Goal: Task Accomplishment & Management: Use online tool/utility

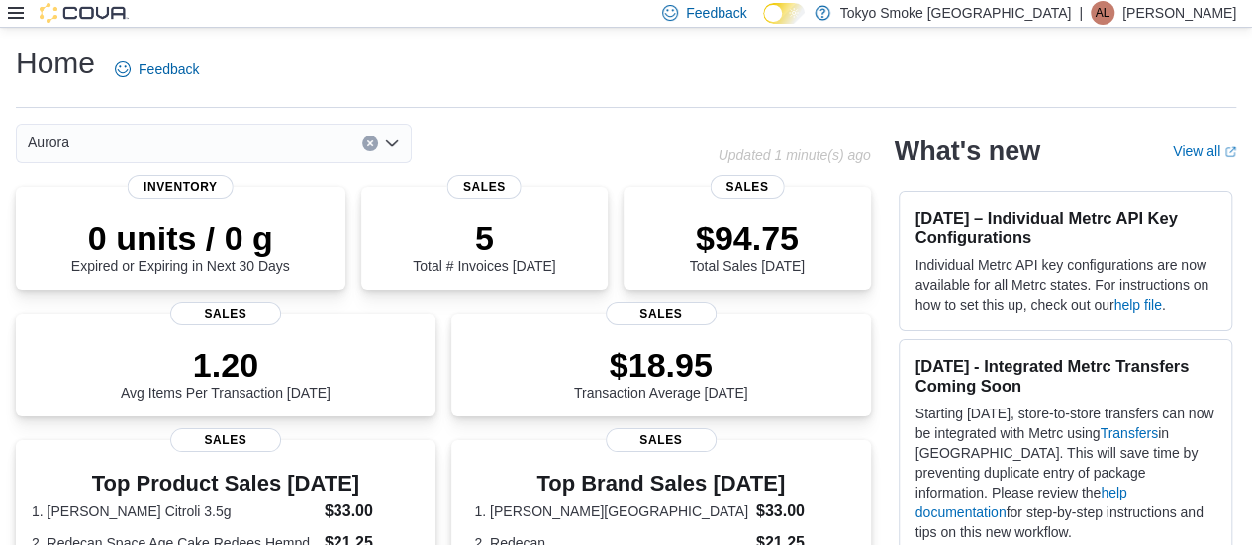
click at [20, 18] on icon at bounding box center [16, 13] width 16 height 12
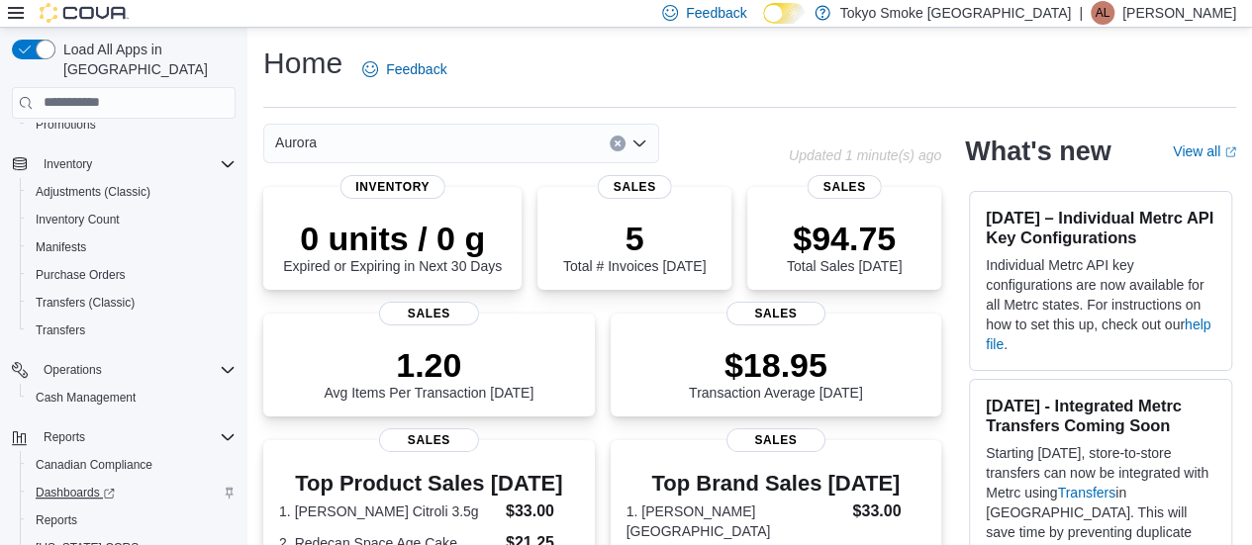
scroll to position [269, 0]
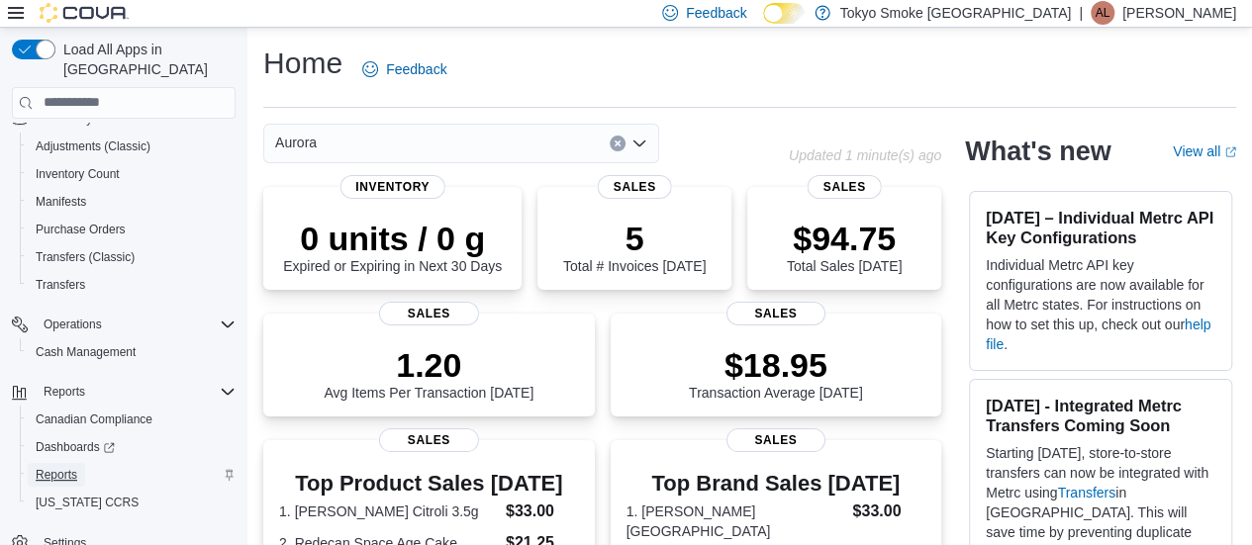
click at [77, 463] on link "Reports" at bounding box center [56, 475] width 57 height 24
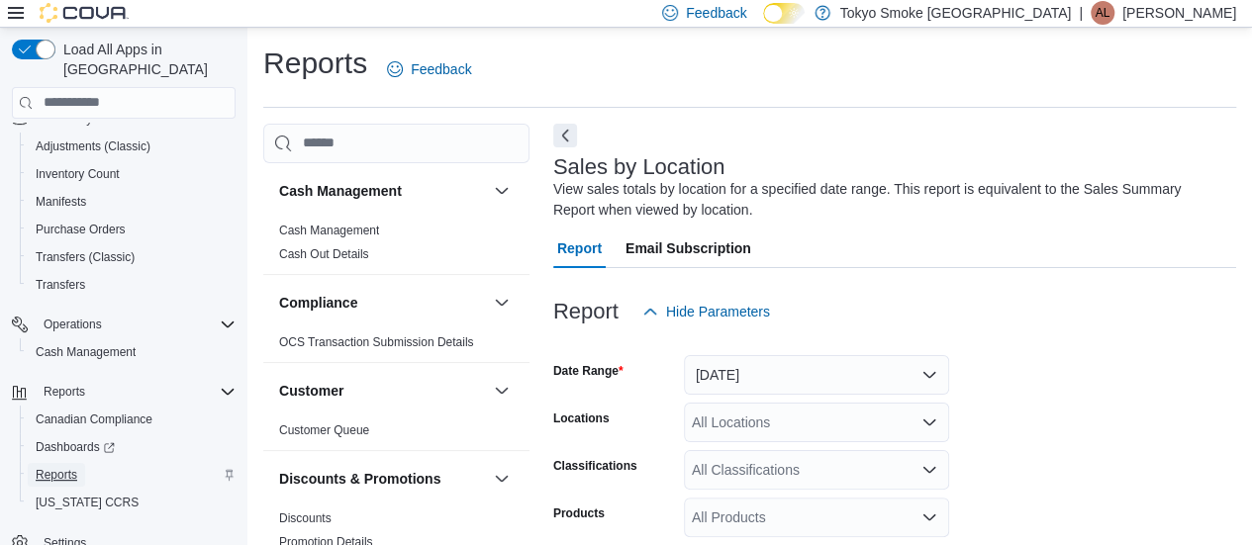
scroll to position [66, 0]
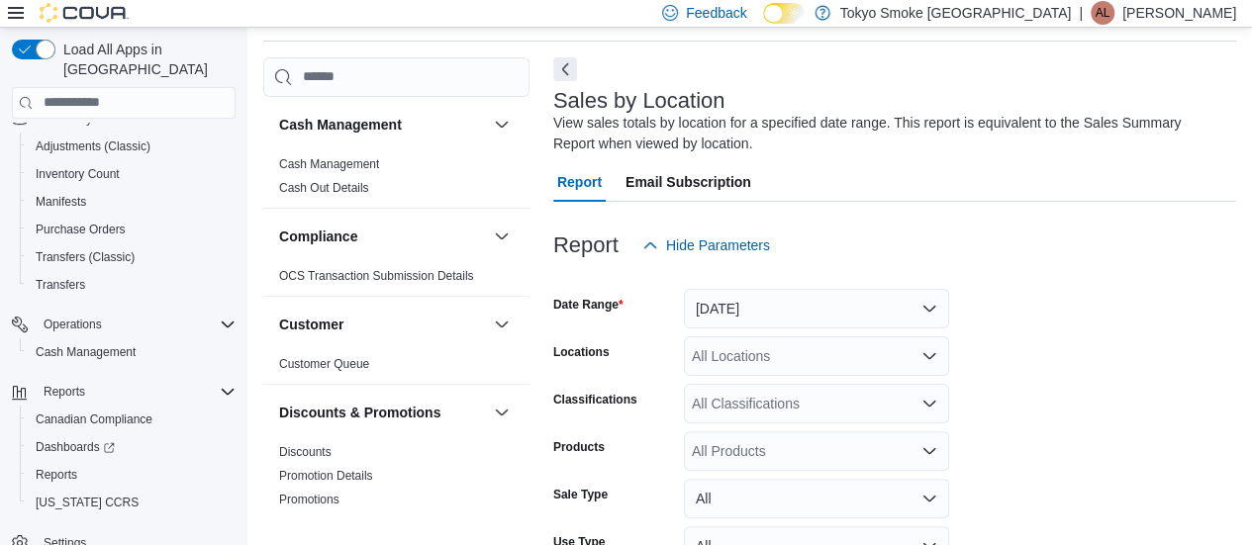
drag, startPoint x: 509, startPoint y: 338, endPoint x: 520, endPoint y: 335, distance: 11.3
drag, startPoint x: 520, startPoint y: 335, endPoint x: 1147, endPoint y: 285, distance: 629.5
click at [1147, 285] on div at bounding box center [894, 277] width 683 height 24
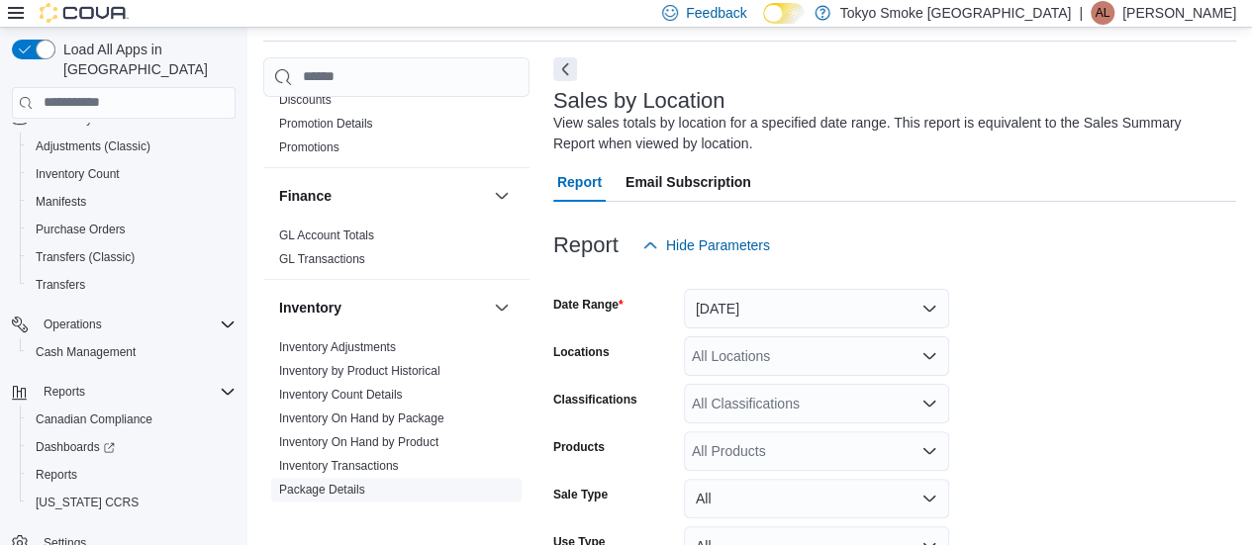
scroll to position [495, 0]
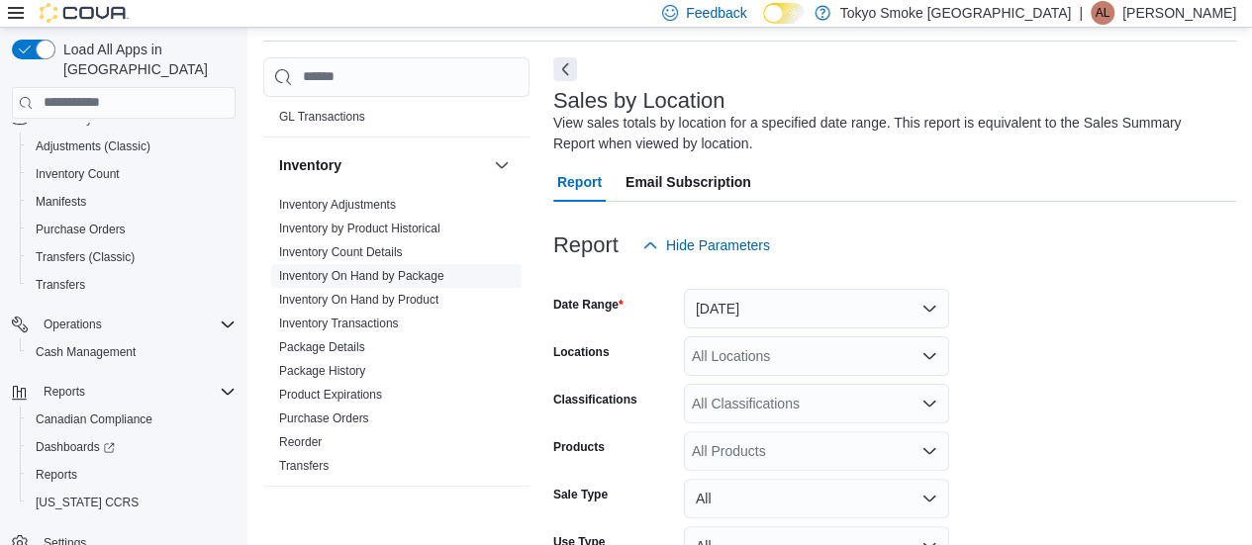
click at [410, 272] on link "Inventory On Hand by Package" at bounding box center [361, 276] width 165 height 14
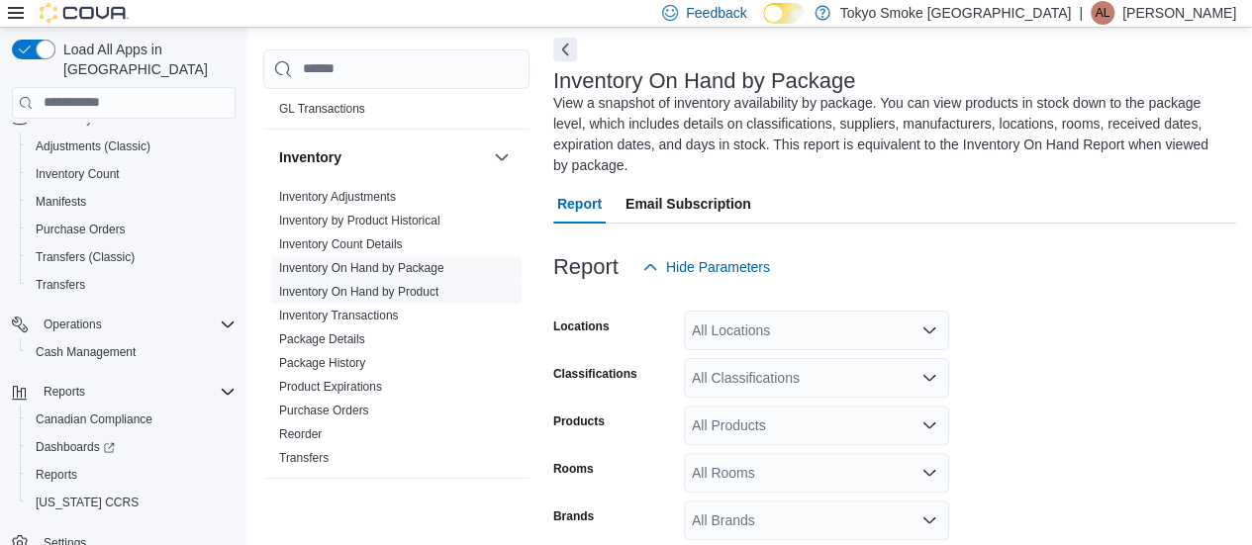
scroll to position [87, 0]
click at [424, 327] on ul "Inventory Adjustments Inventory by Product Historical Inventory Count Details I…" at bounding box center [396, 327] width 250 height 285
click at [424, 290] on link "Inventory On Hand by Product" at bounding box center [358, 292] width 159 height 14
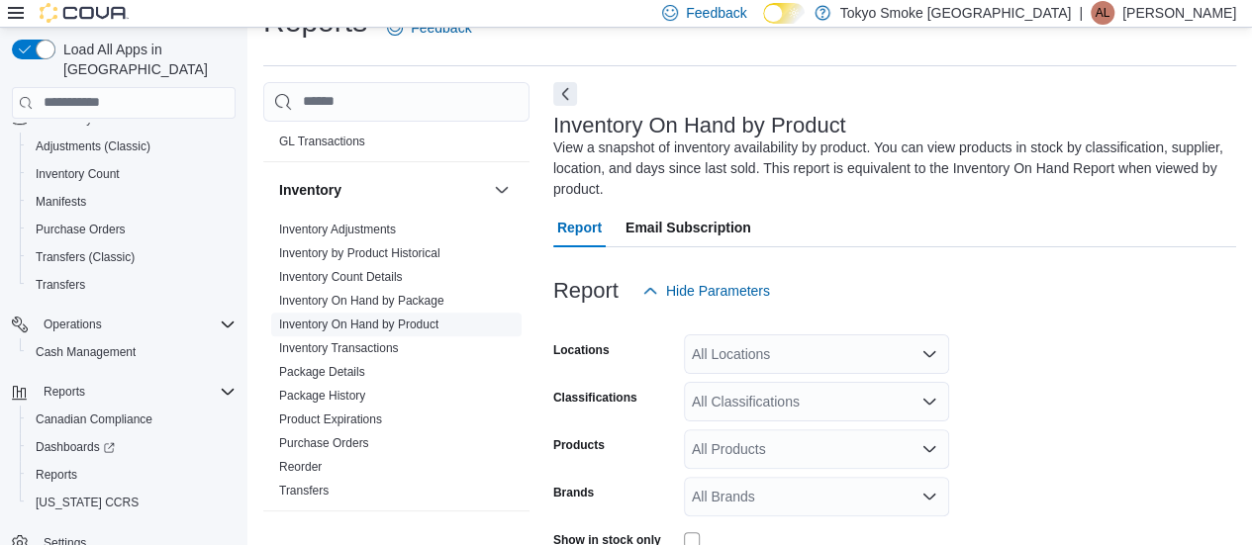
scroll to position [87, 0]
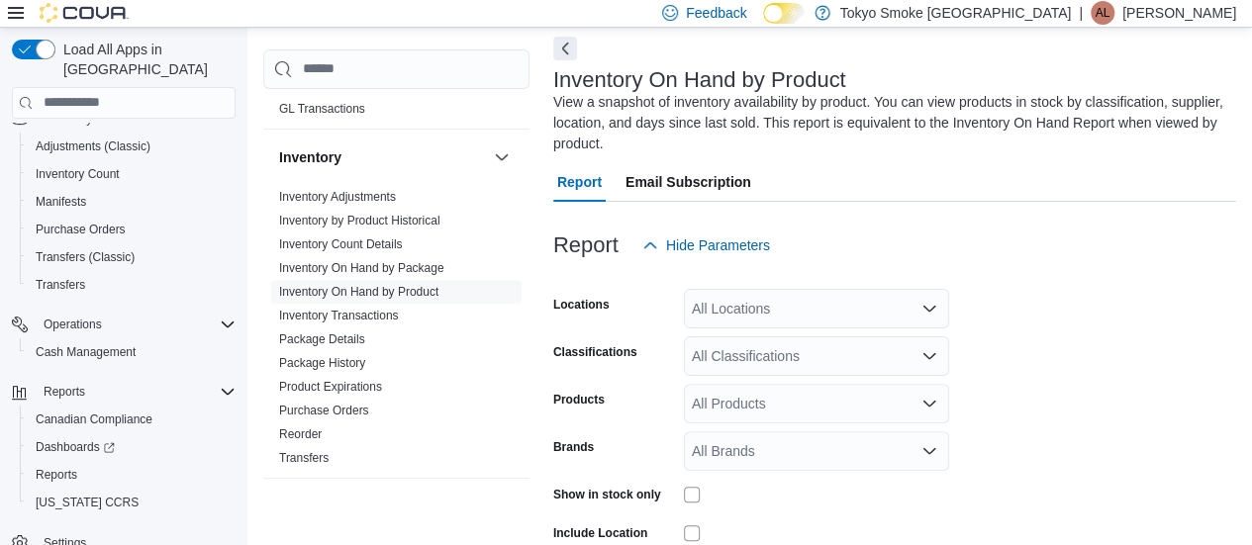
click at [752, 324] on div "All Locations" at bounding box center [816, 309] width 265 height 40
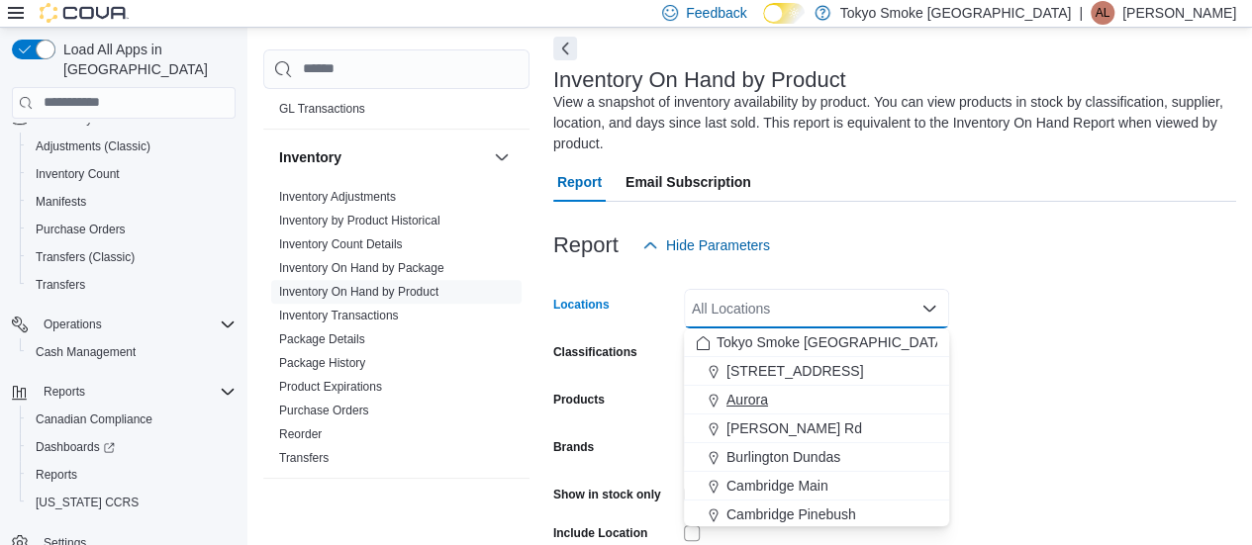
click at [761, 393] on span "Aurora" at bounding box center [748, 400] width 42 height 20
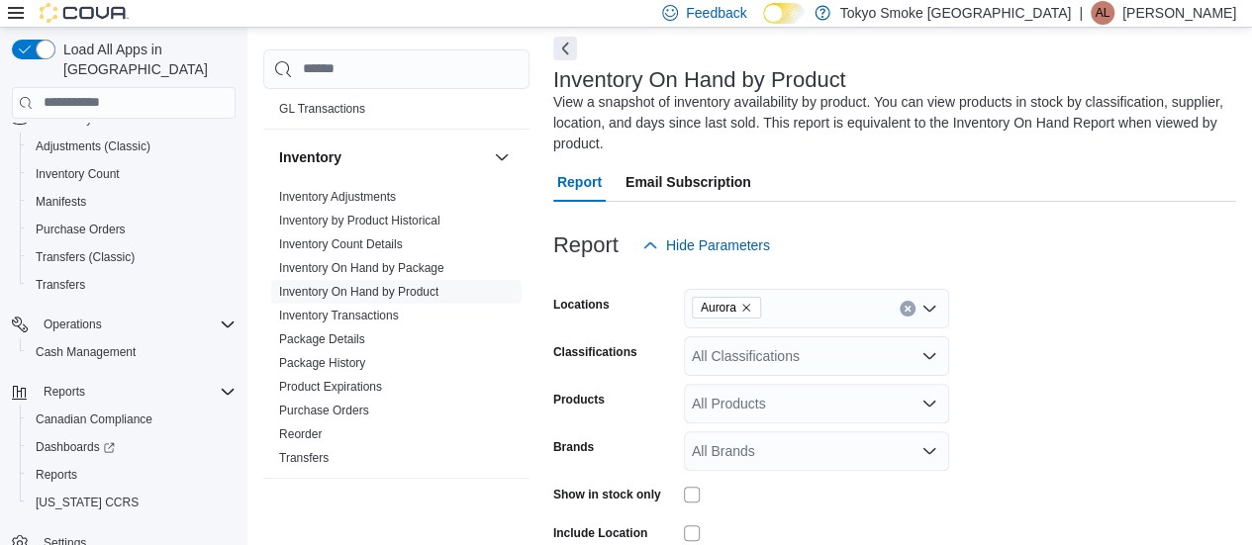
click at [1080, 286] on div at bounding box center [894, 277] width 683 height 24
drag, startPoint x: 1080, startPoint y: 286, endPoint x: 1075, endPoint y: 325, distance: 38.9
drag, startPoint x: 1075, startPoint y: 325, endPoint x: 1212, endPoint y: 268, distance: 147.8
click at [1212, 268] on div at bounding box center [894, 277] width 683 height 24
click at [866, 355] on div "All Classifications" at bounding box center [816, 357] width 265 height 40
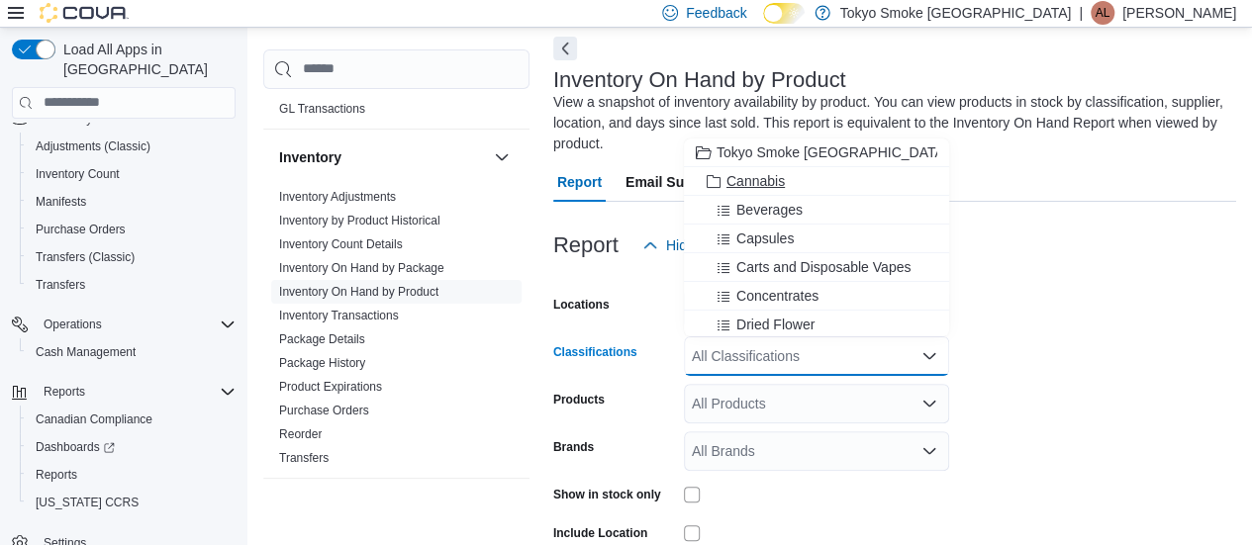
click at [833, 186] on div "Cannabis" at bounding box center [817, 181] width 242 height 20
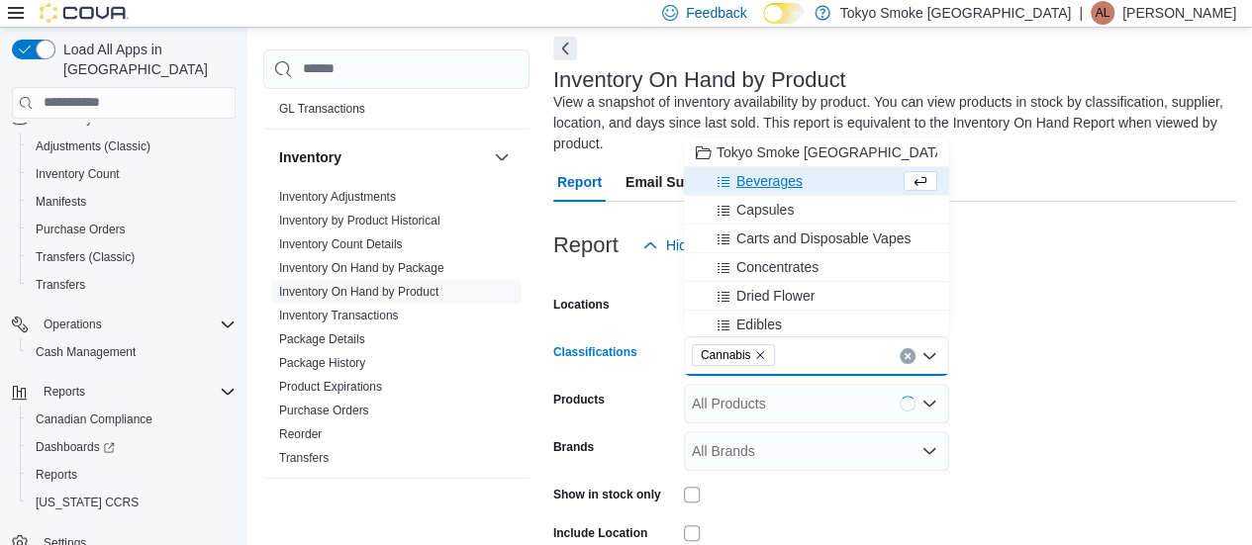
click at [1101, 356] on form "Locations Aurora Classifications Cannabis Combo box. Selected. Cannabis. Press …" at bounding box center [894, 473] width 683 height 416
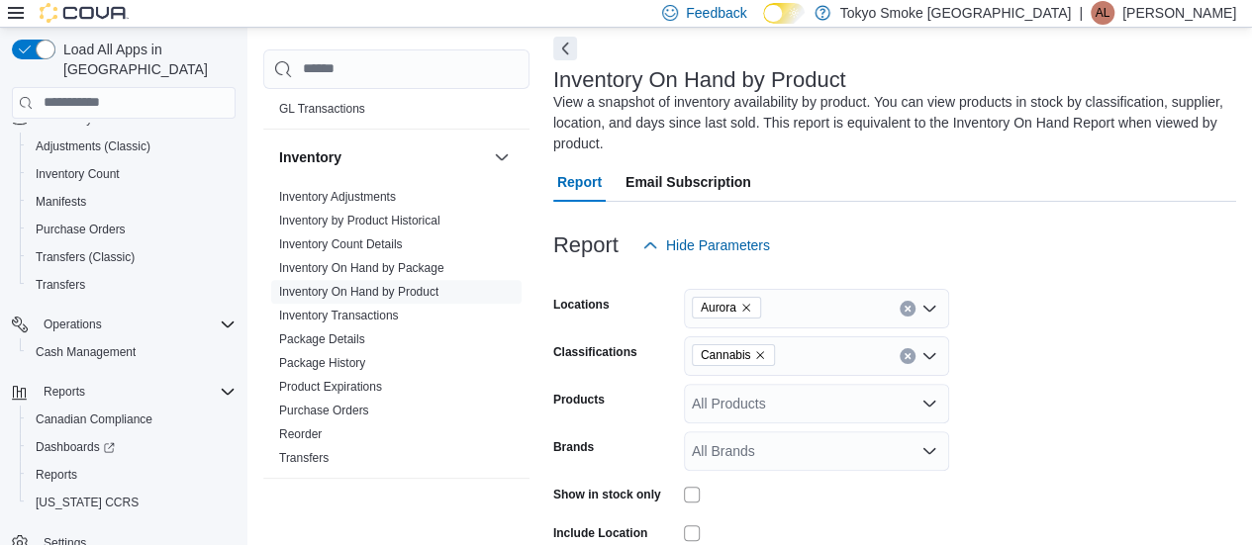
click at [999, 389] on form "Locations Aurora Classifications Cannabis Products All Products Brands All Bran…" at bounding box center [894, 473] width 683 height 416
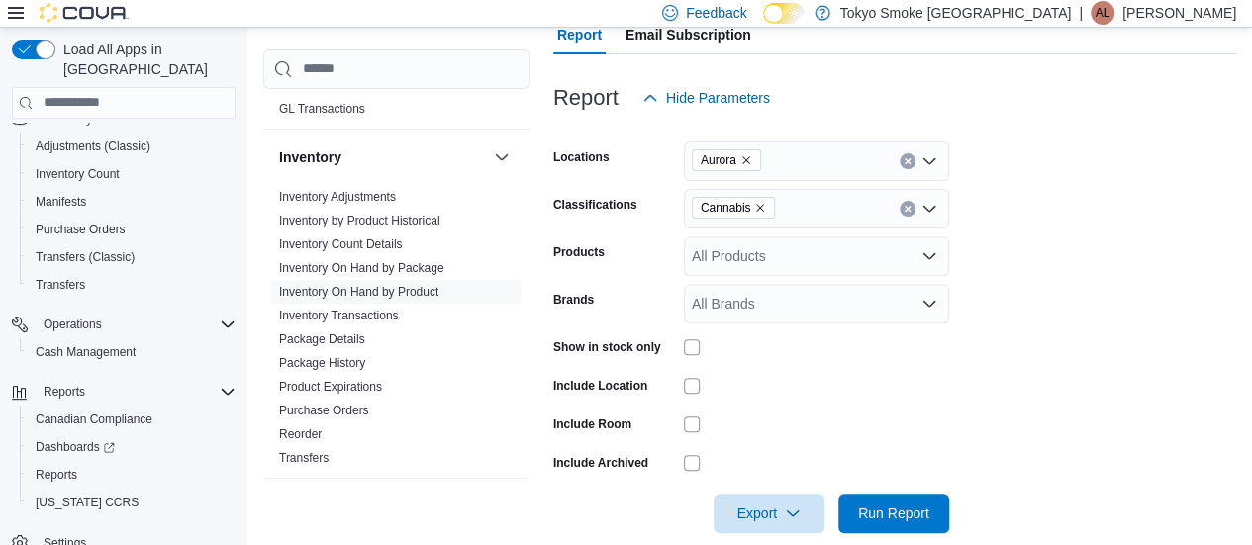
scroll to position [261, 0]
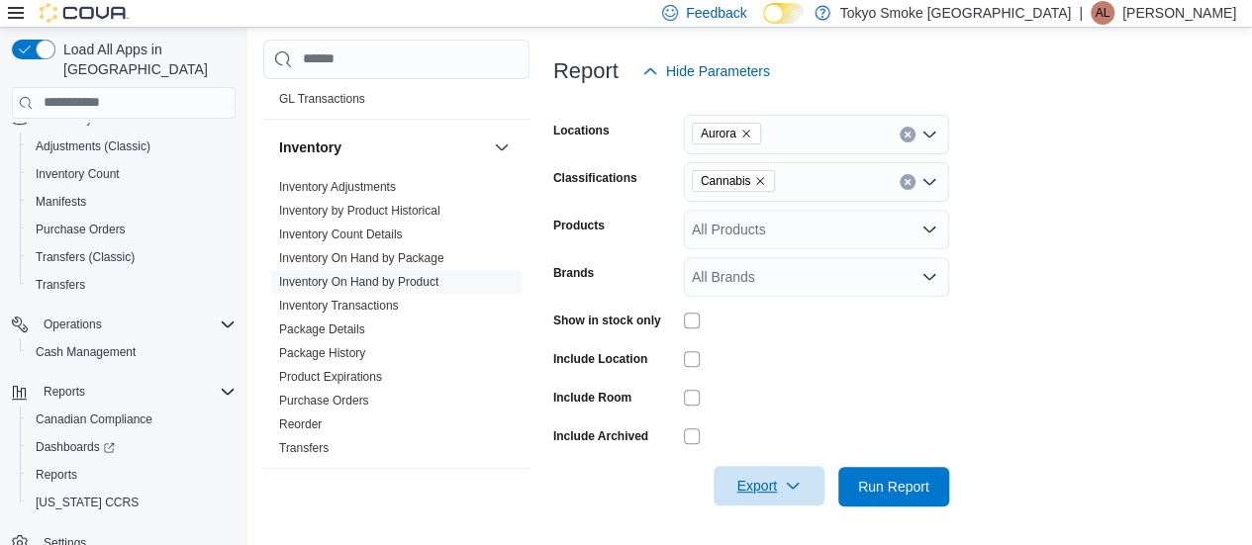
click at [786, 482] on icon "button" at bounding box center [793, 486] width 16 height 16
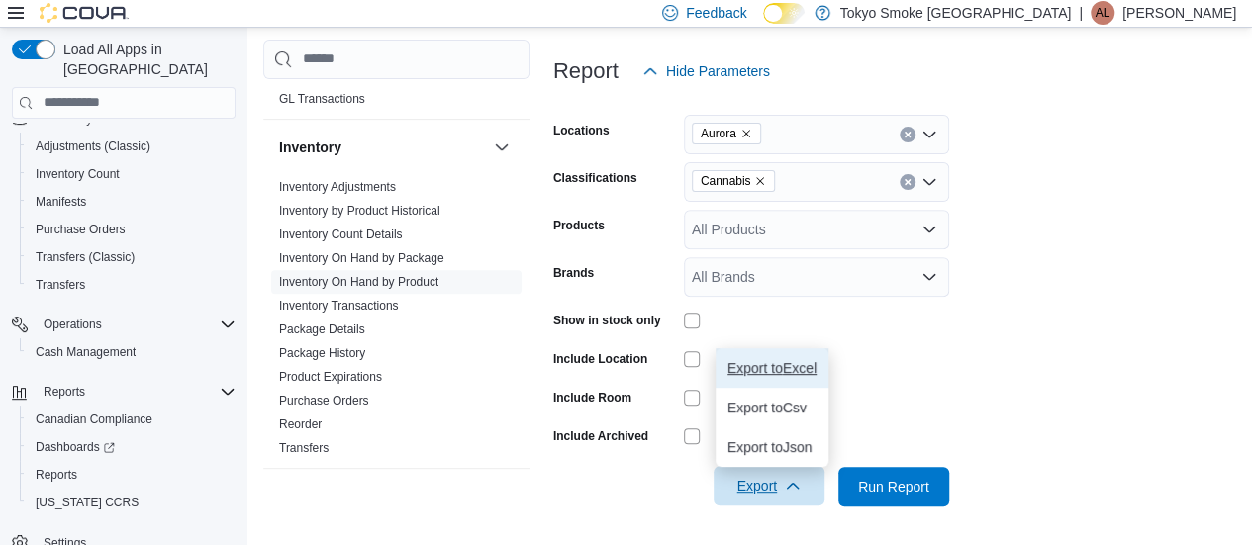
click at [804, 361] on span "Export to Excel" at bounding box center [772, 368] width 89 height 16
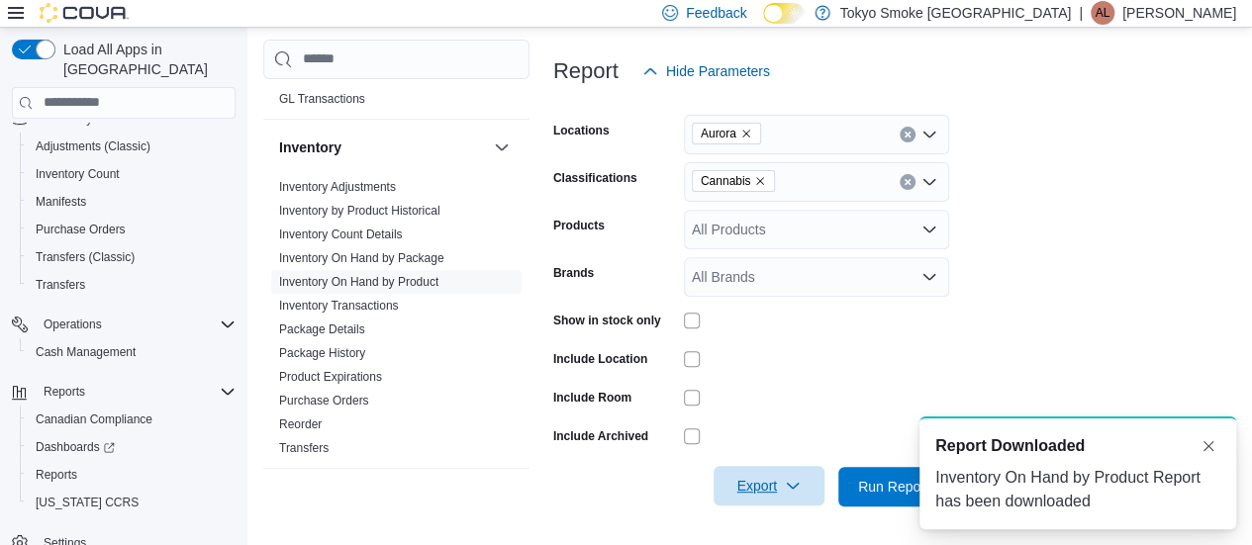
scroll to position [0, 0]
